Goal: Task Accomplishment & Management: Manage account settings

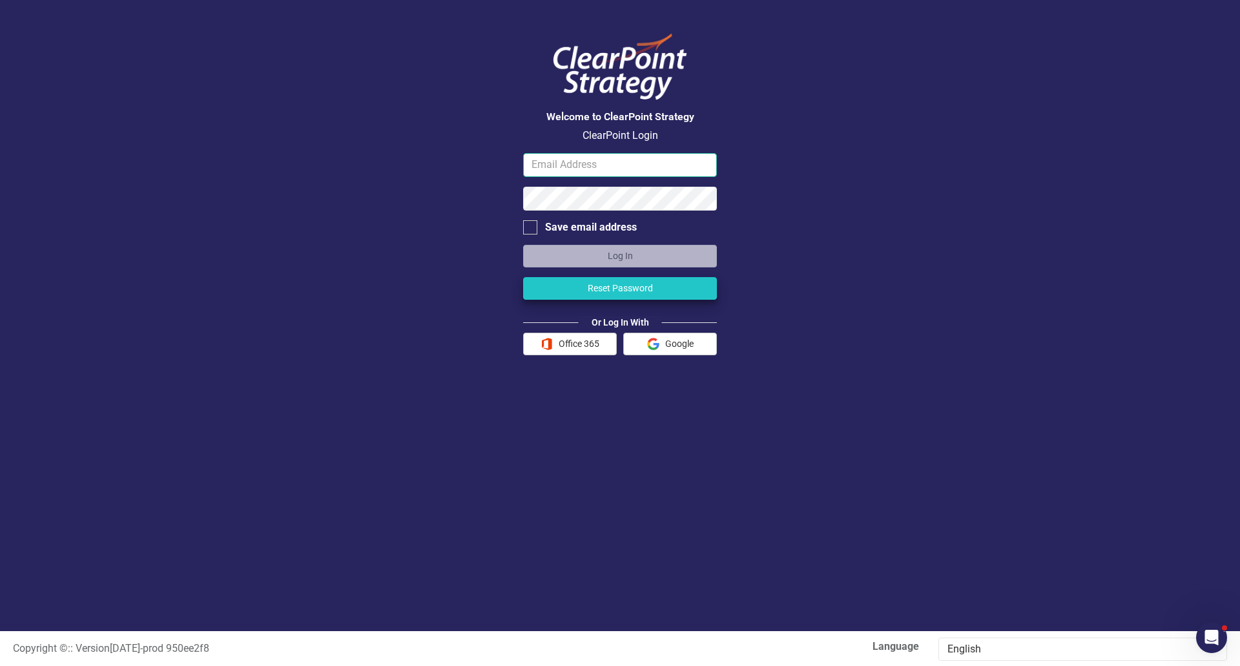
type input "[EMAIL_ADDRESS][DOMAIN_NAME]"
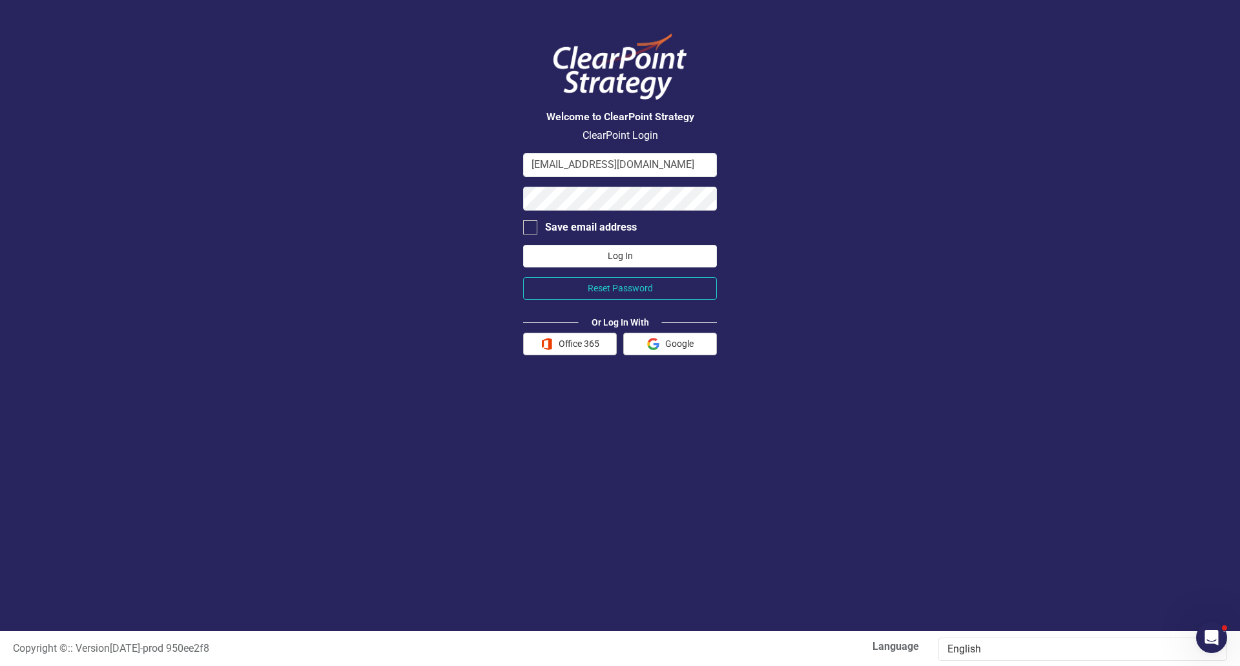
click at [578, 248] on button "Log In" at bounding box center [620, 256] width 194 height 23
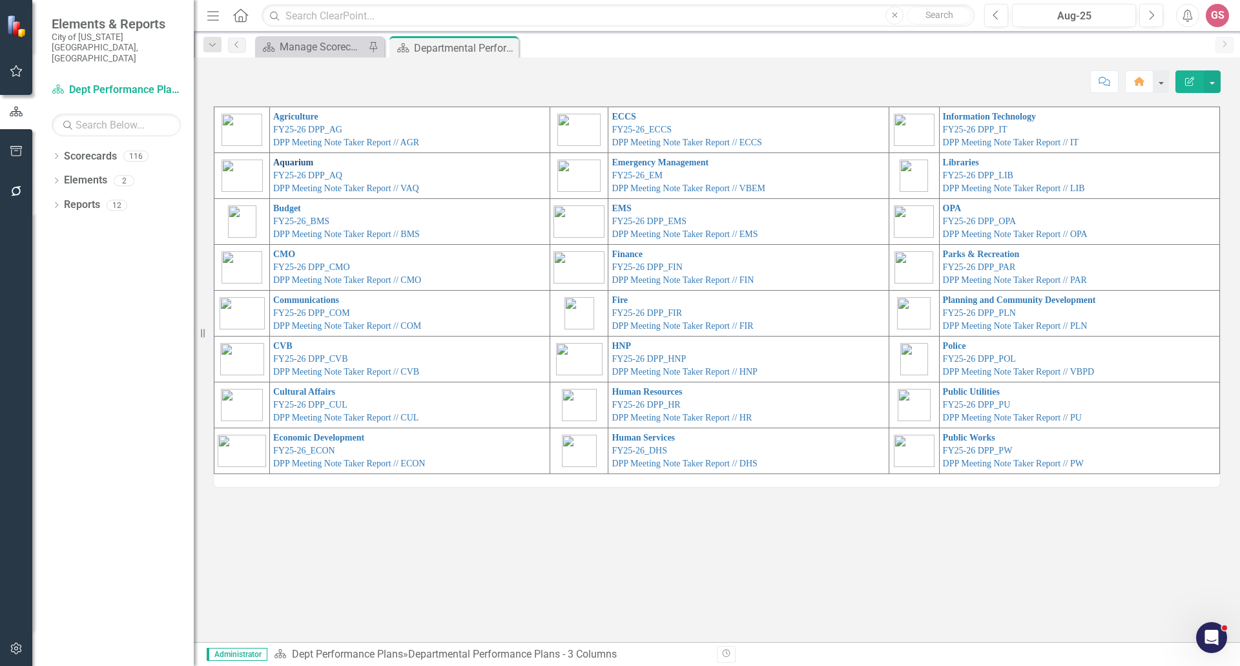
click at [298, 163] on link "Aquarium" at bounding box center [293, 163] width 40 height 10
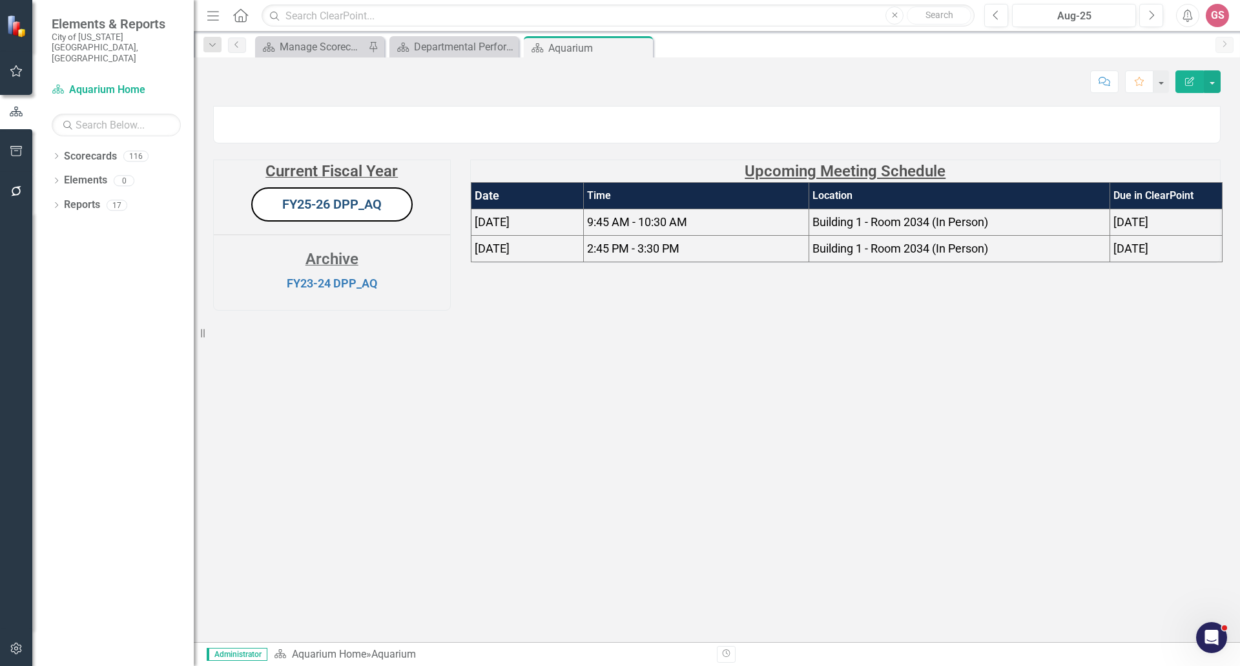
click at [355, 212] on link "FY25-26 DPP_AQ" at bounding box center [331, 204] width 99 height 16
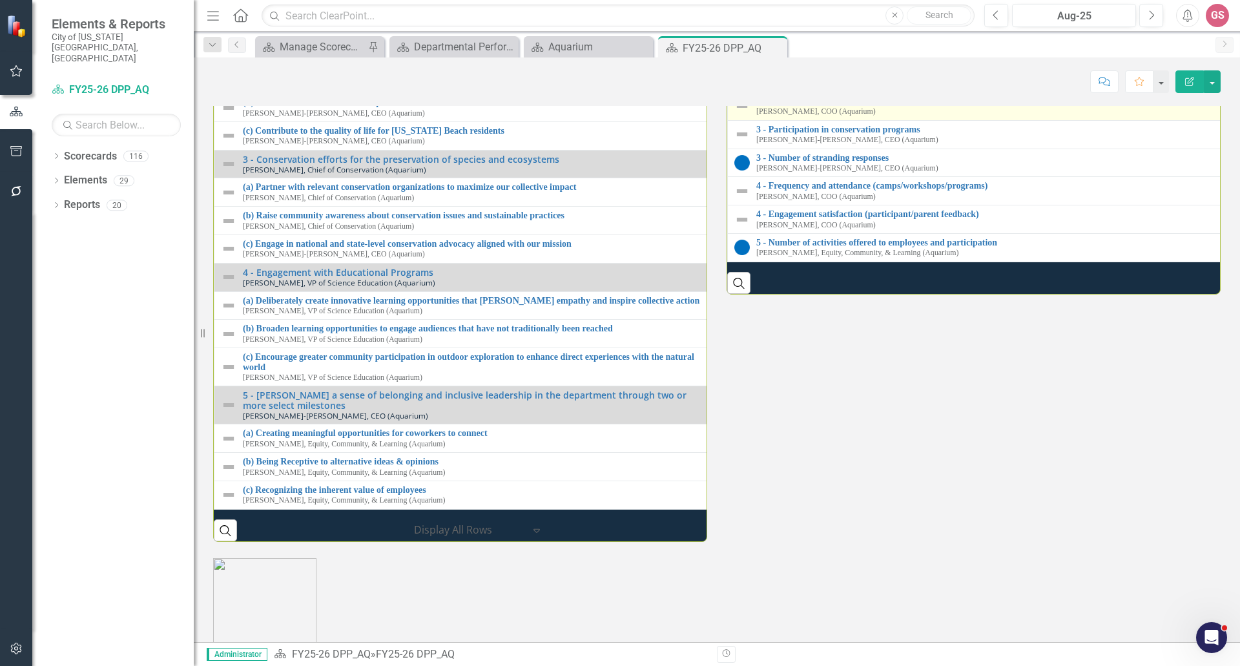
scroll to position [1344, 0]
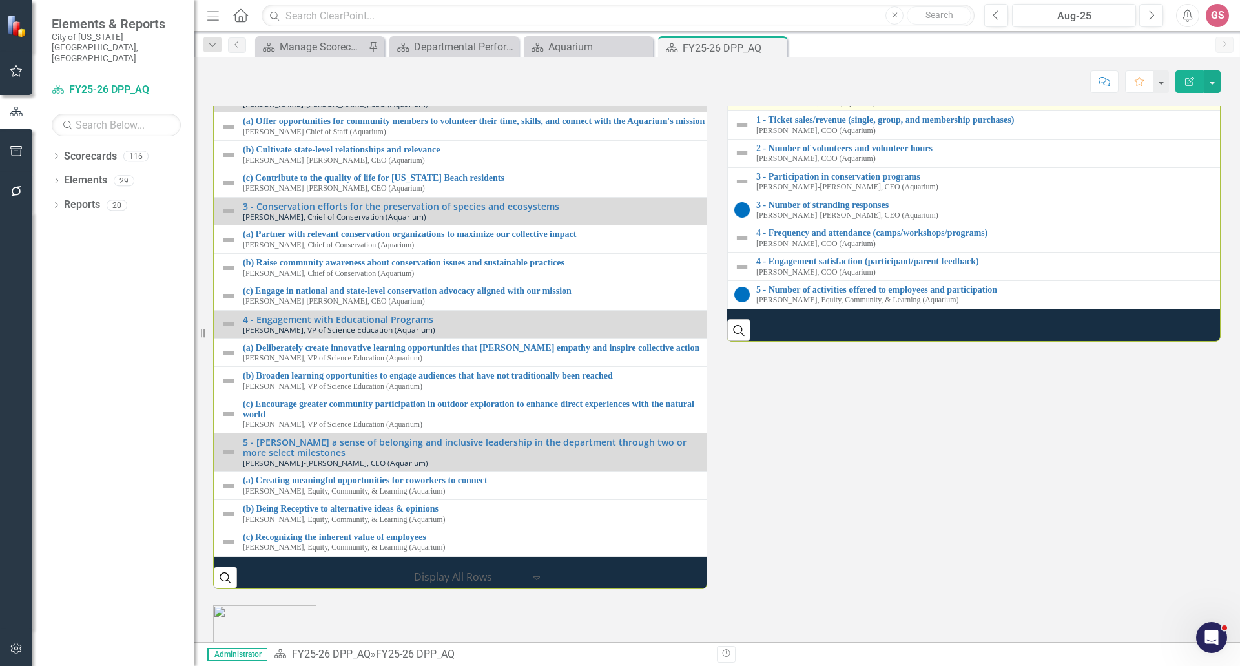
click at [802, 96] on link "1 - Attendance (daily, weekly, and seasonal attendance) and Engagement" at bounding box center [994, 92] width 477 height 10
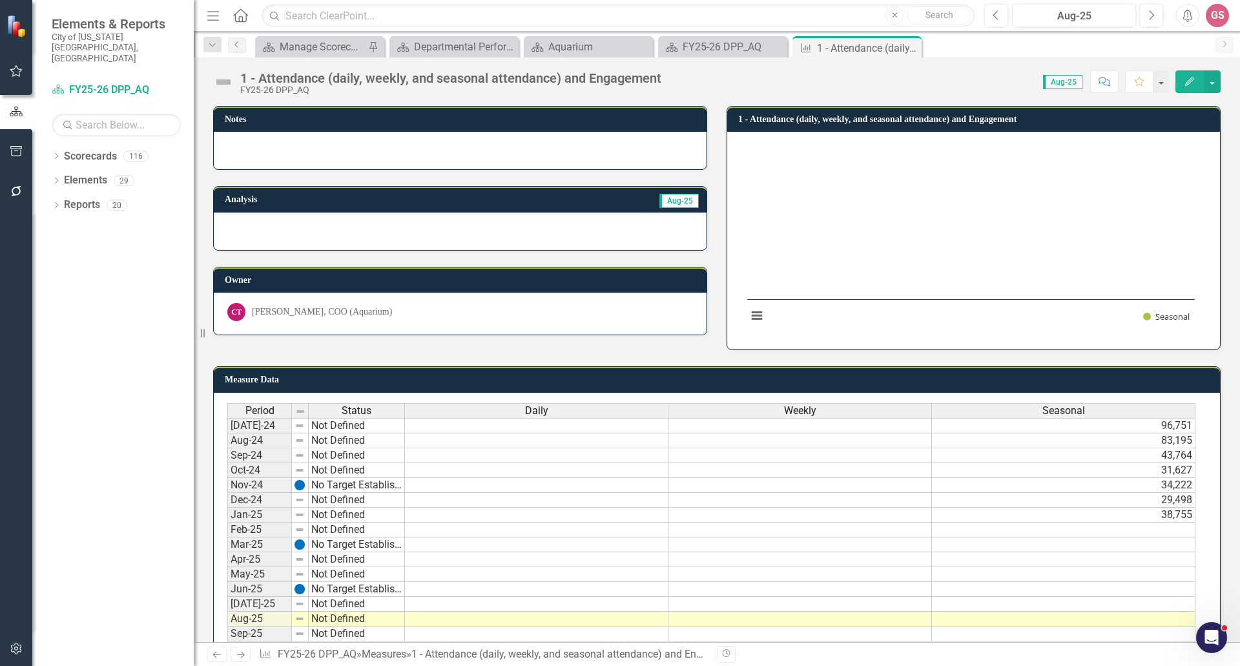
click at [424, 317] on div "CT [PERSON_NAME], COO (Aquarium)" at bounding box center [460, 312] width 466 height 18
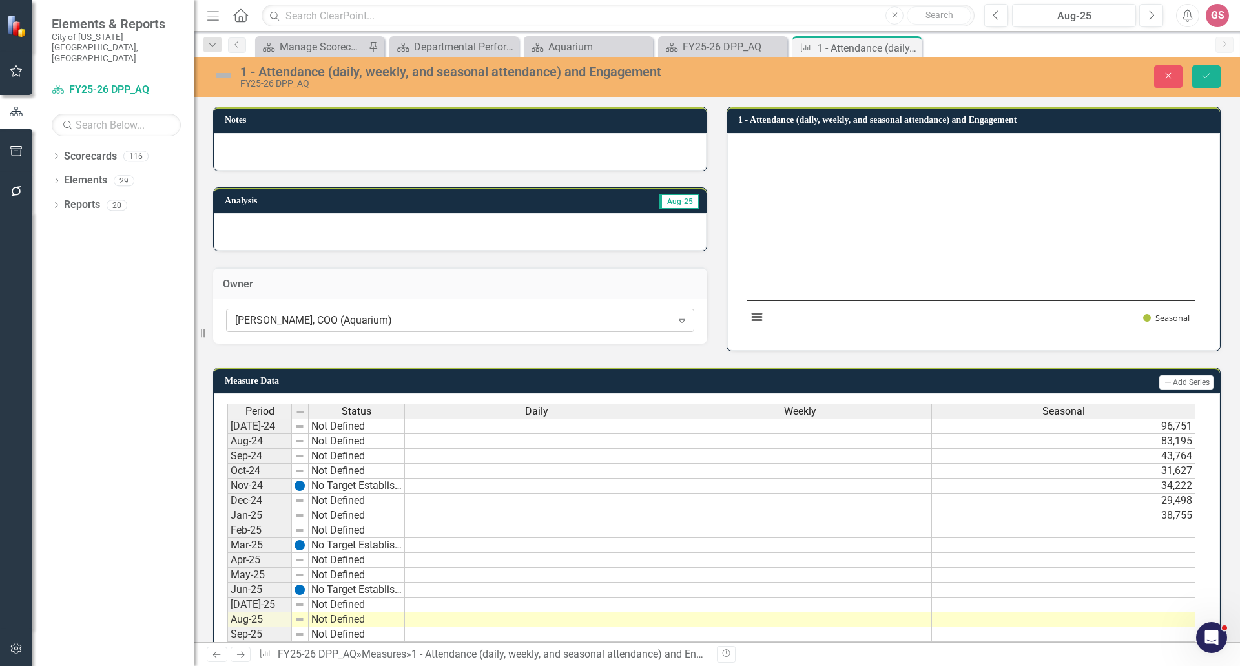
click at [421, 317] on div "[PERSON_NAME], COO (Aquarium)" at bounding box center [453, 320] width 437 height 15
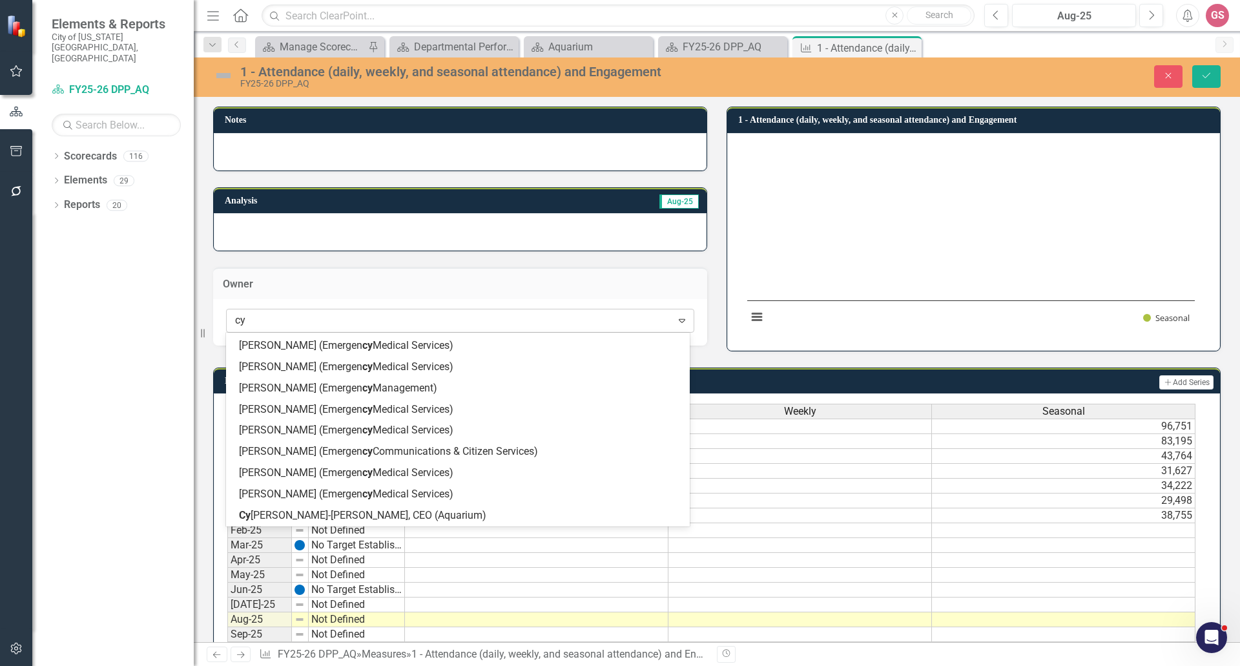
scroll to position [652, 0]
type input "cyn"
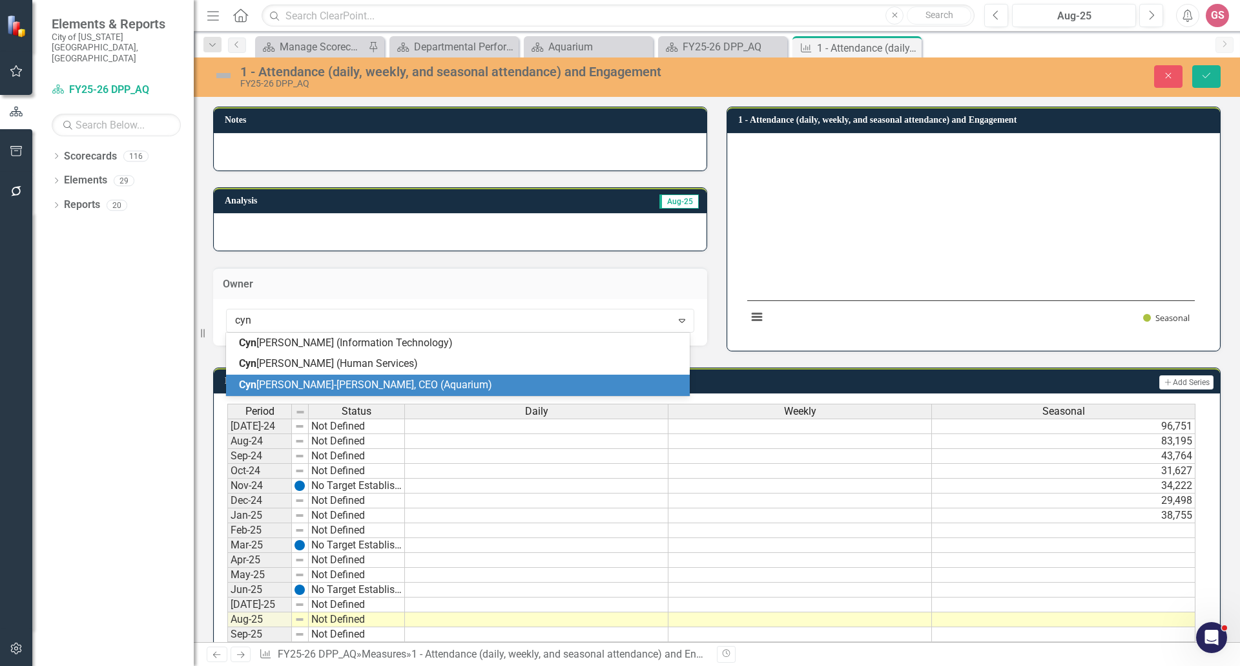
click at [303, 379] on span "[PERSON_NAME]-Spanoulis, CEO (Aquarium)" at bounding box center [365, 385] width 253 height 12
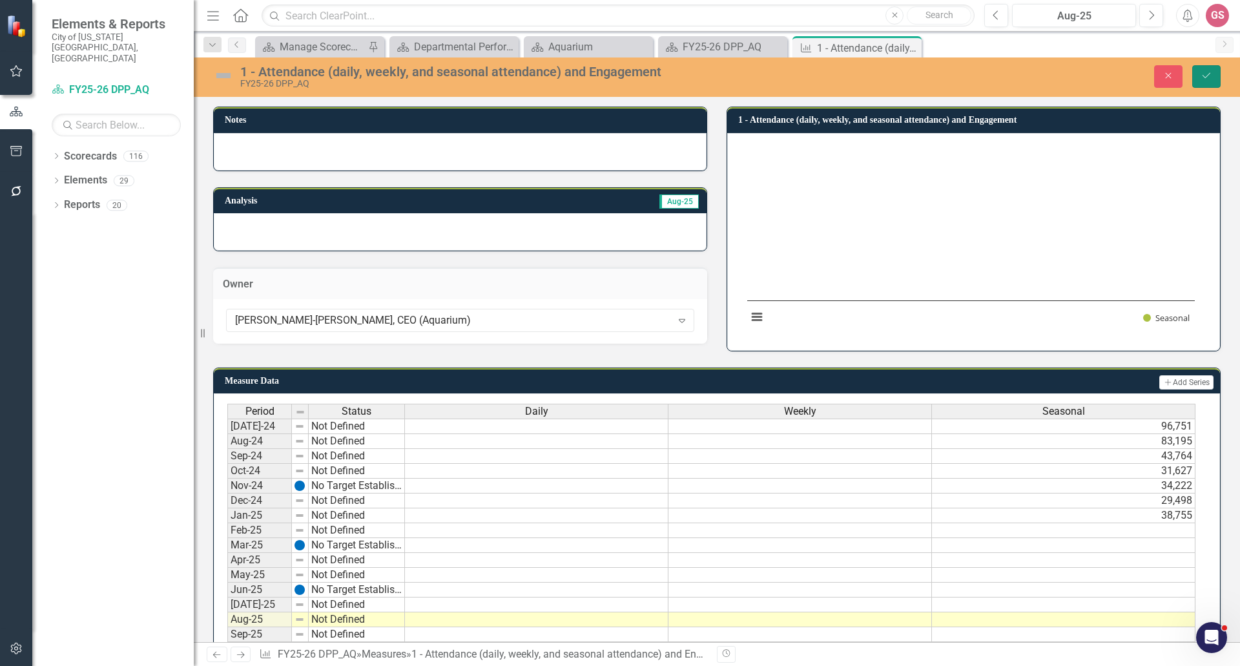
click at [1199, 72] on button "Save" at bounding box center [1207, 76] width 28 height 23
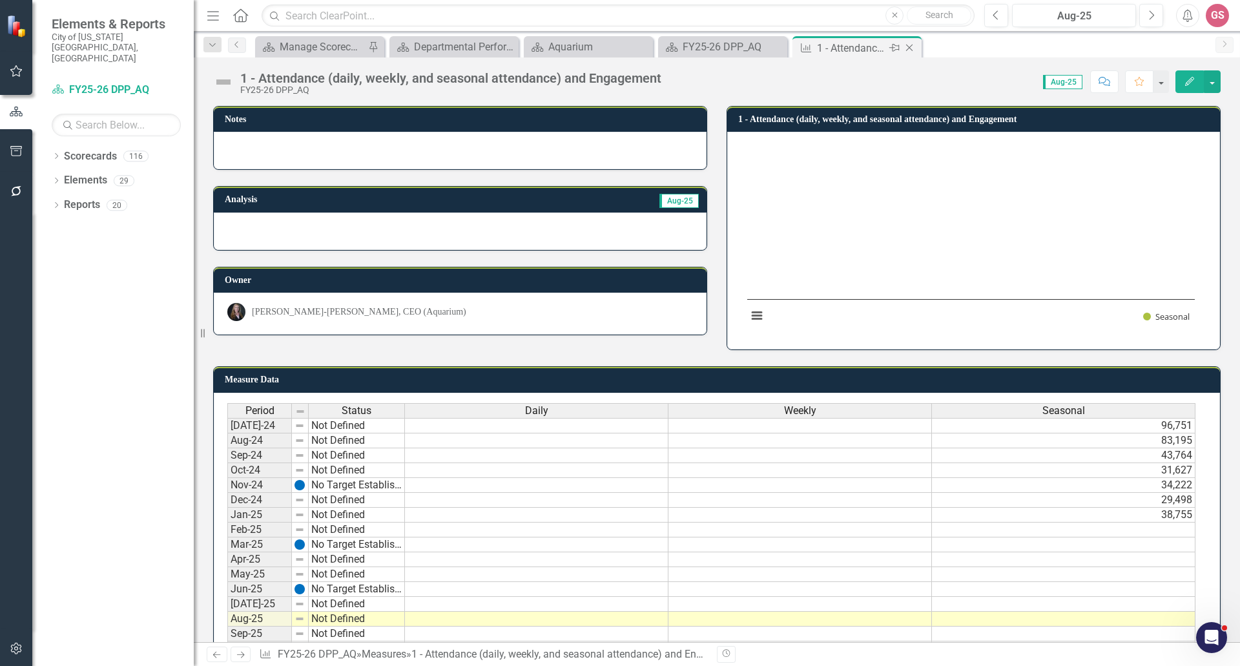
click at [913, 49] on icon "Close" at bounding box center [909, 48] width 13 height 10
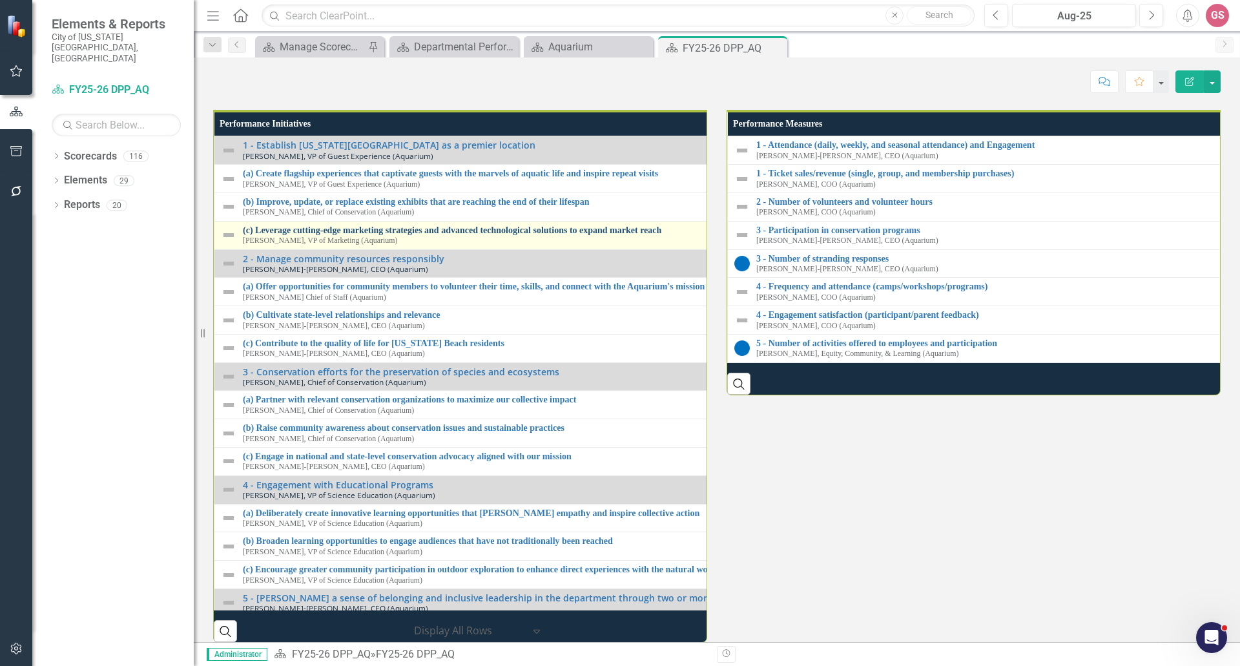
scroll to position [1292, 0]
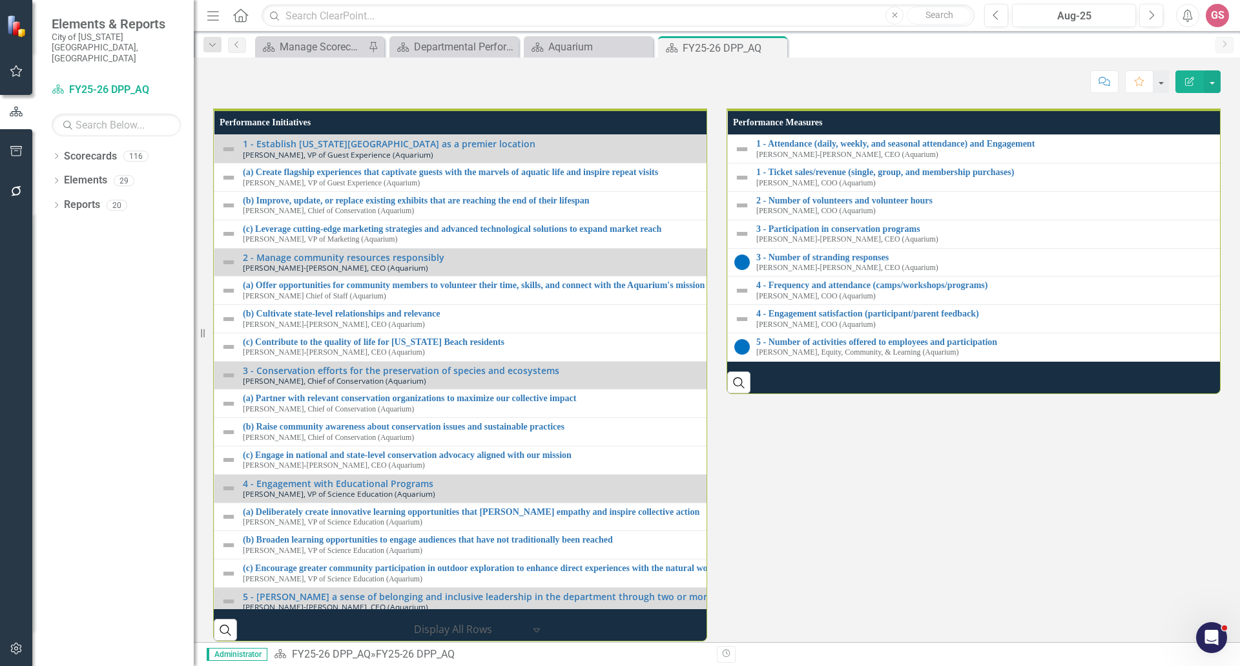
click at [535, 135] on th "Performance Initiatives" at bounding box center [714, 122] width 1000 height 25
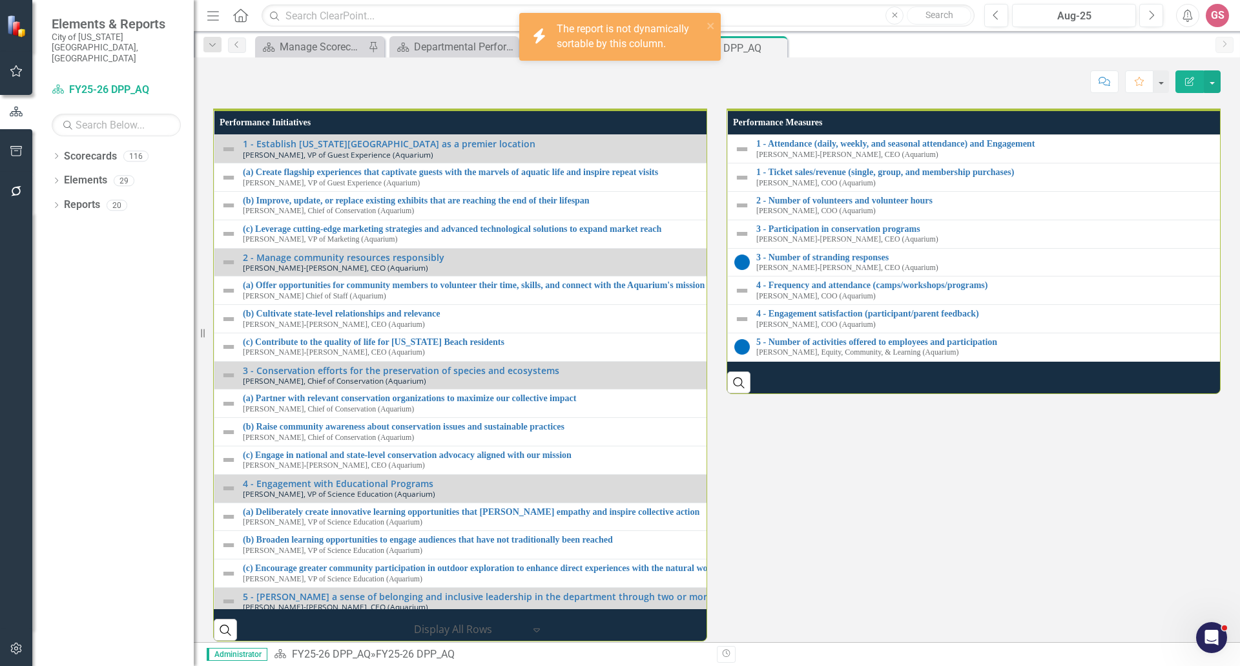
click at [535, 135] on th "Performance Initiatives" at bounding box center [714, 122] width 1000 height 25
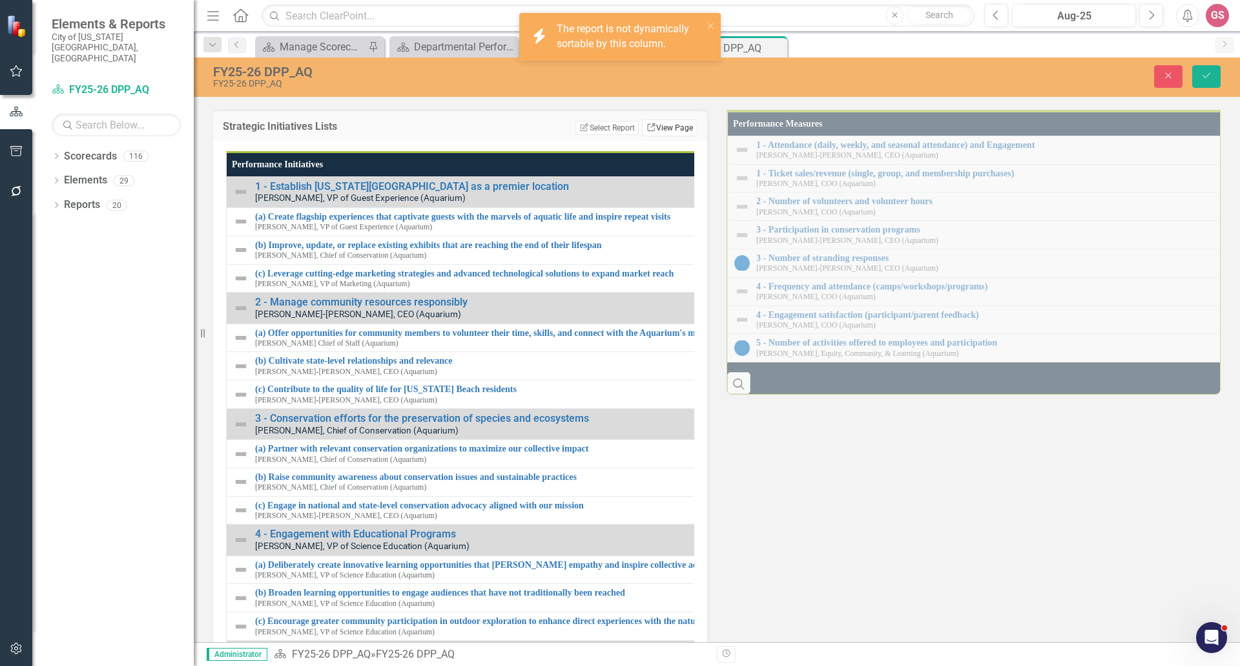
click at [655, 136] on link "Link View Page" at bounding box center [670, 128] width 56 height 17
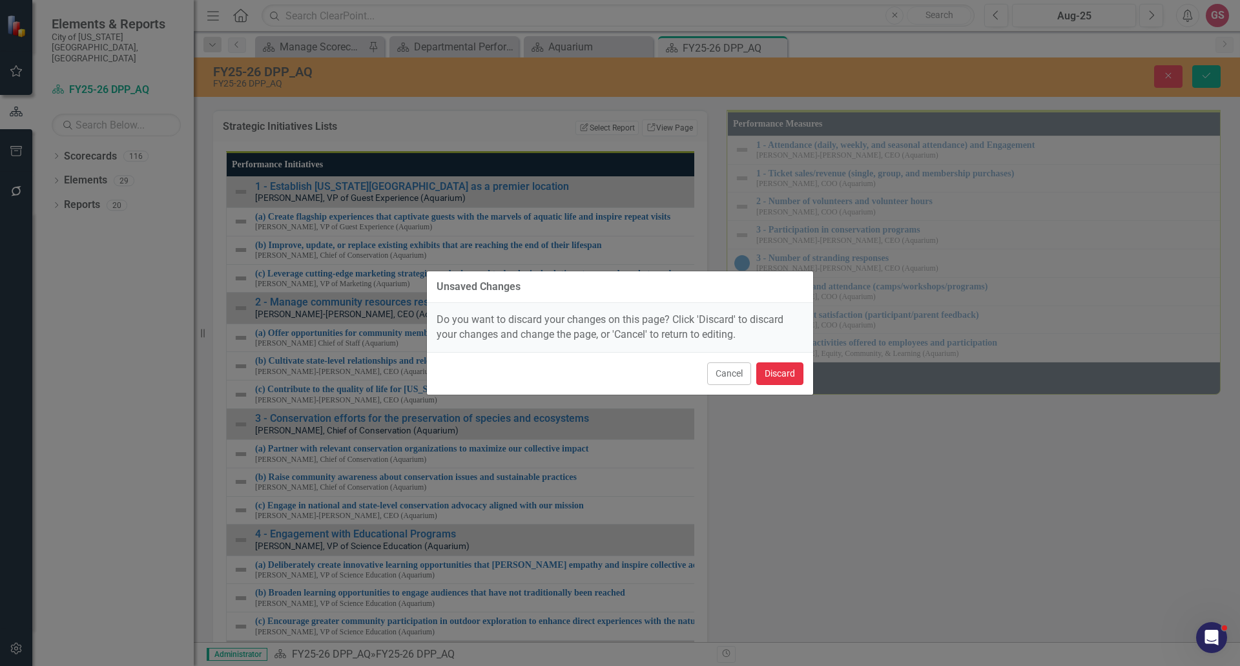
click at [787, 375] on button "Discard" at bounding box center [779, 373] width 47 height 23
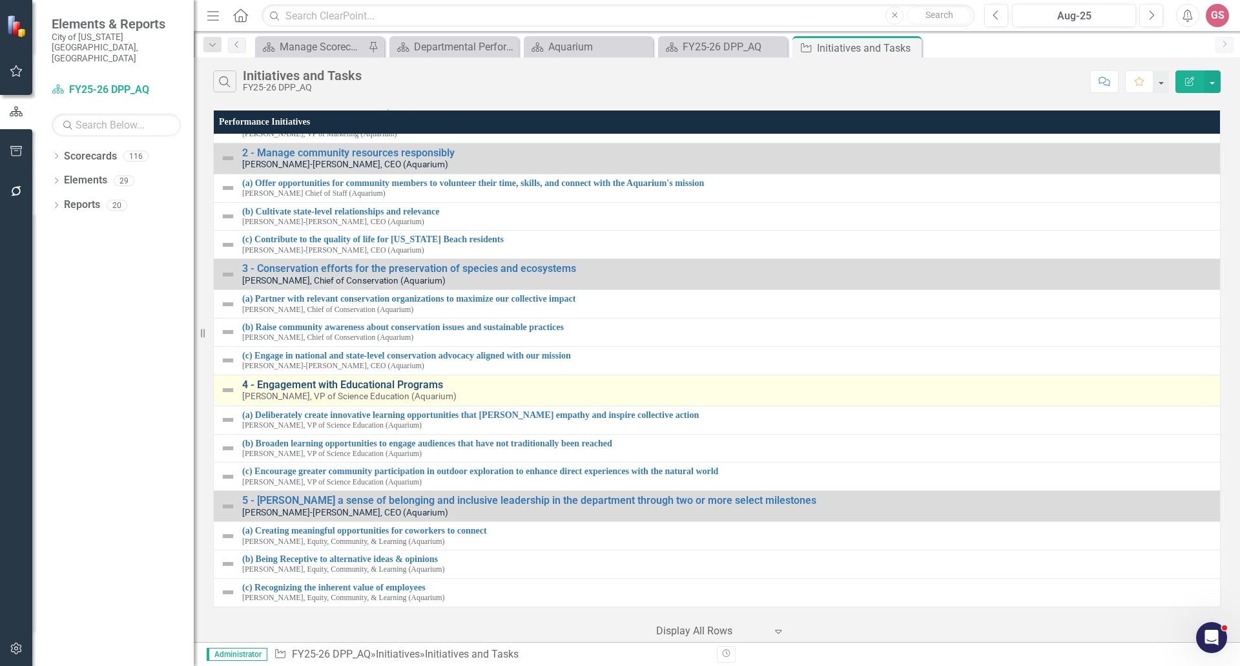
scroll to position [118, 0]
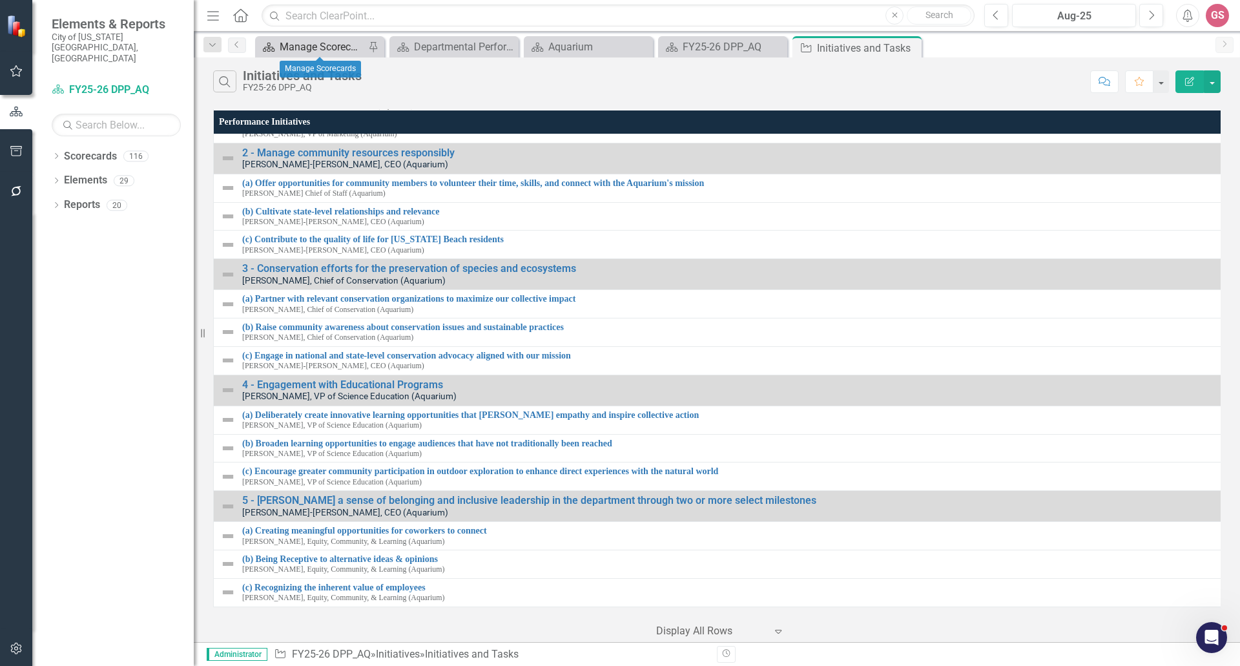
click at [311, 44] on div "Manage Scorecards" at bounding box center [322, 47] width 85 height 16
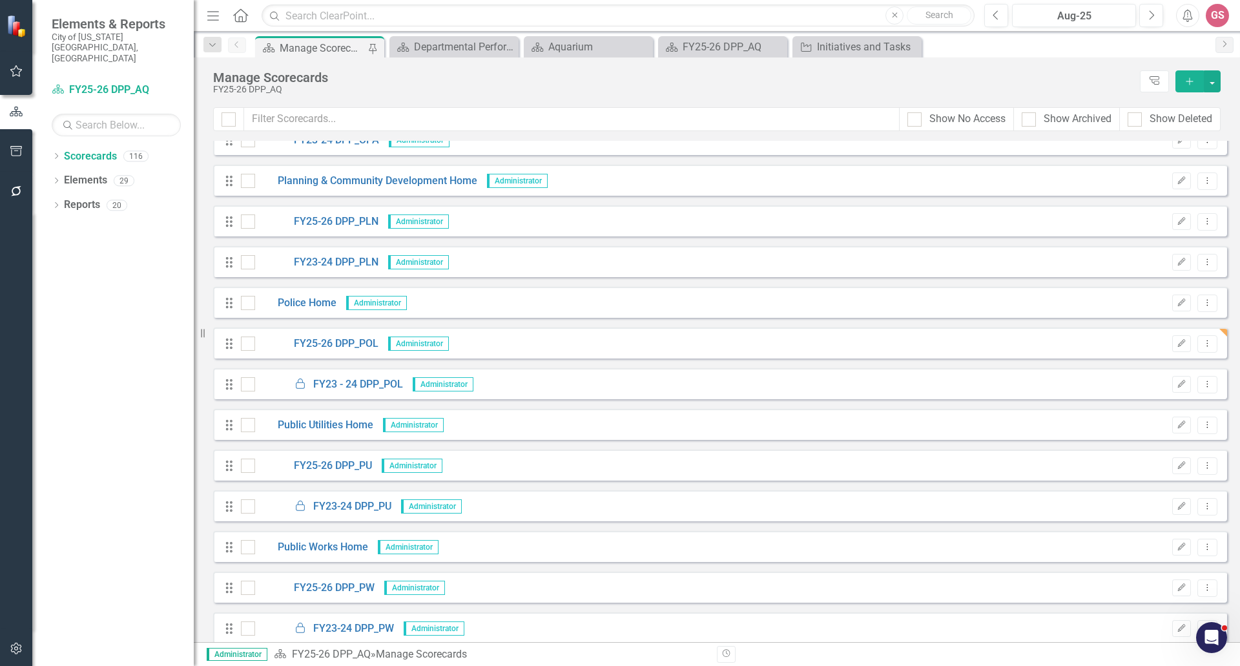
scroll to position [2907, 0]
click at [331, 464] on link "FY25-26 DPP_PU" at bounding box center [313, 465] width 117 height 15
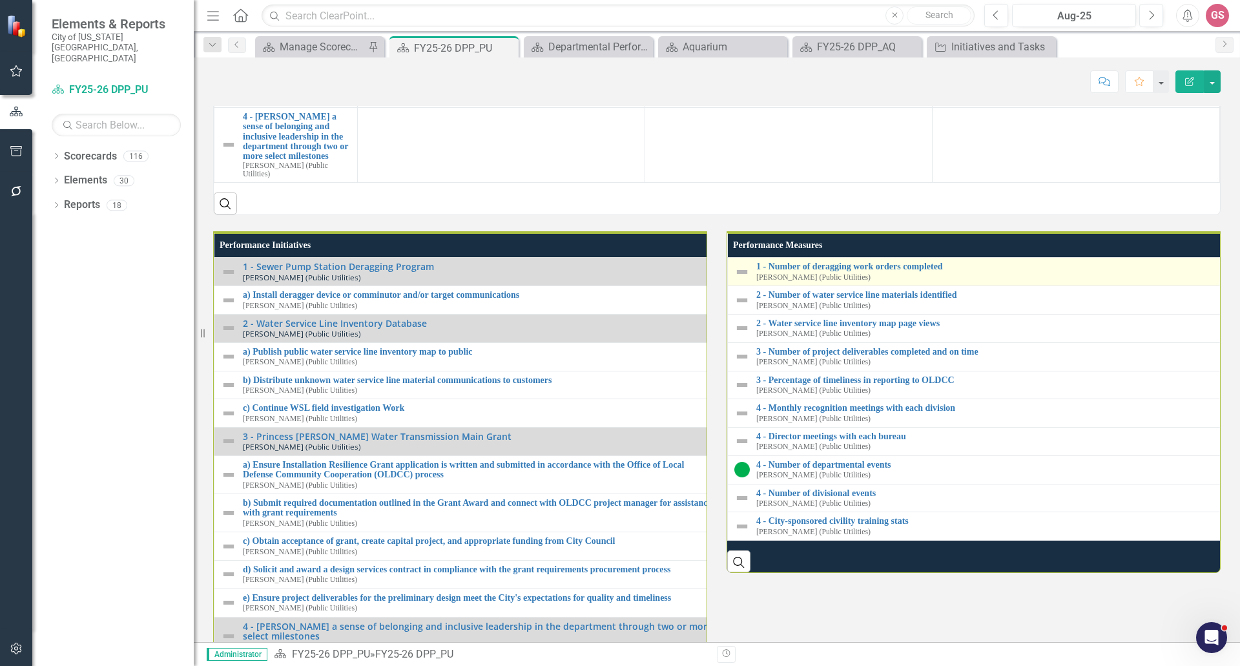
scroll to position [1163, 0]
